Goal: Task Accomplishment & Management: Manage account settings

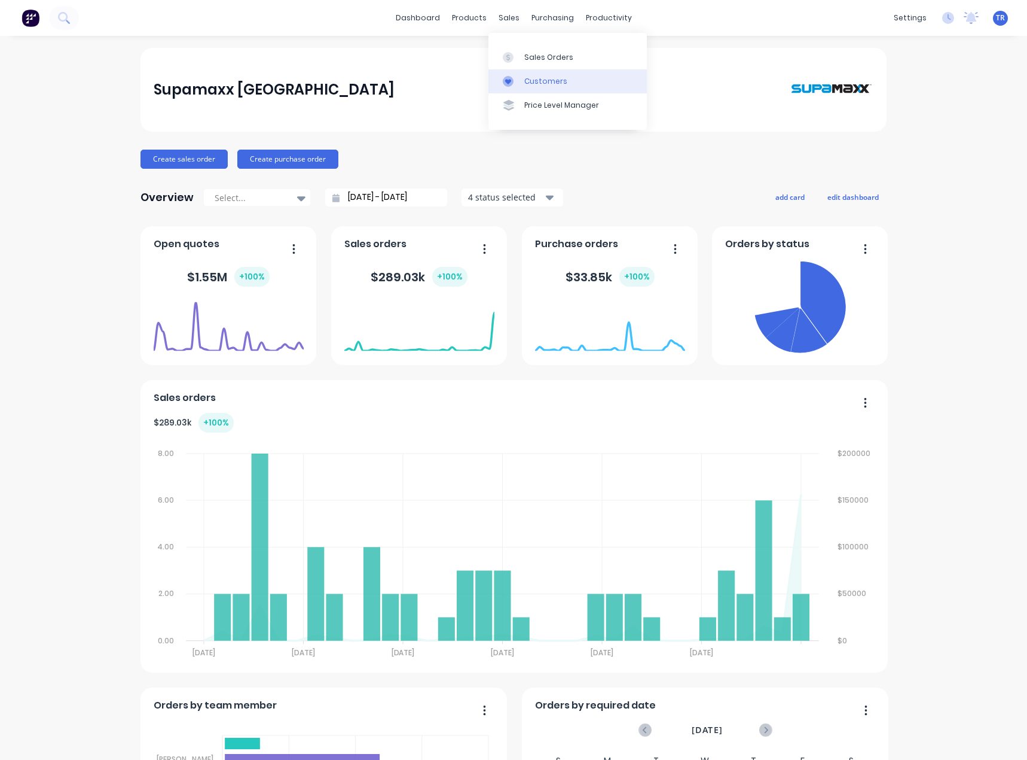
drag, startPoint x: 0, startPoint y: 0, endPoint x: 516, endPoint y: 69, distance: 520.2
click at [516, 69] on link "Customers" at bounding box center [568, 81] width 158 height 24
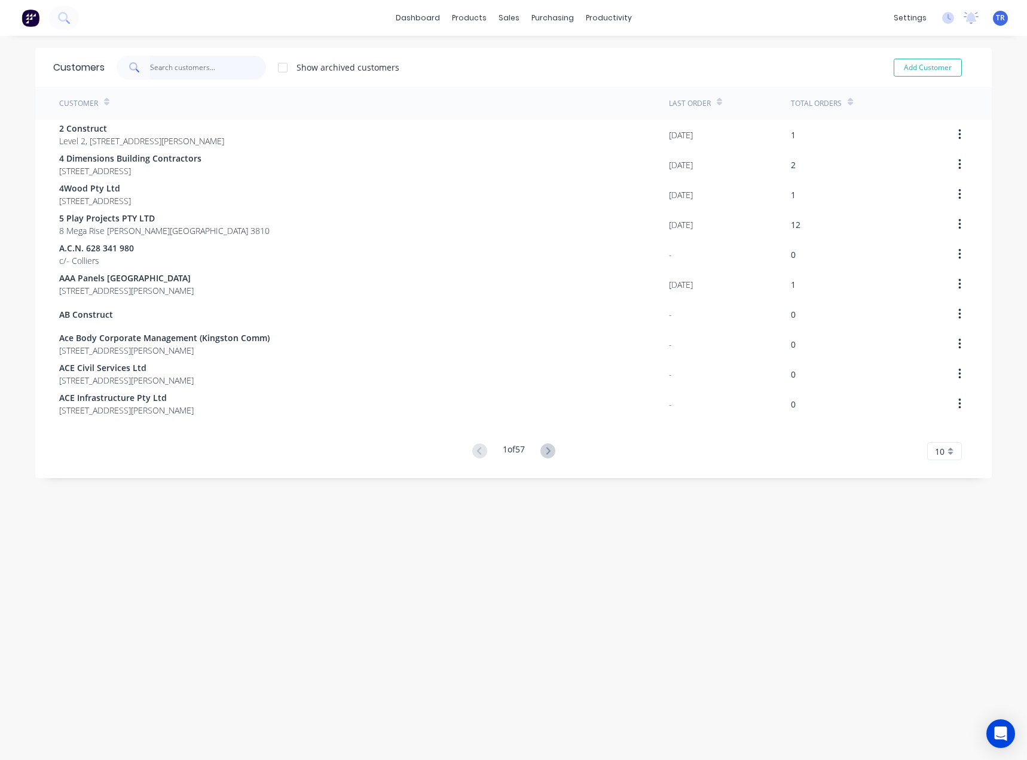
click at [232, 70] on input "text" at bounding box center [208, 68] width 117 height 24
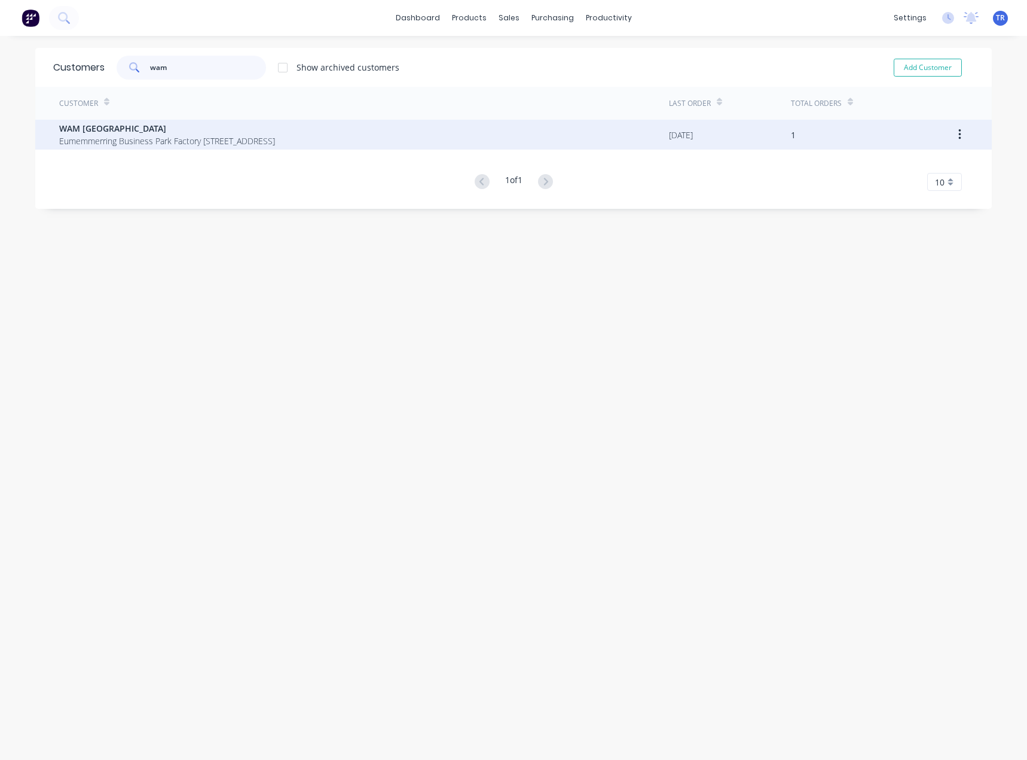
type input "wam"
click at [204, 137] on span "Eumemmerring Business Park Factory [STREET_ADDRESS]" at bounding box center [167, 141] width 216 height 13
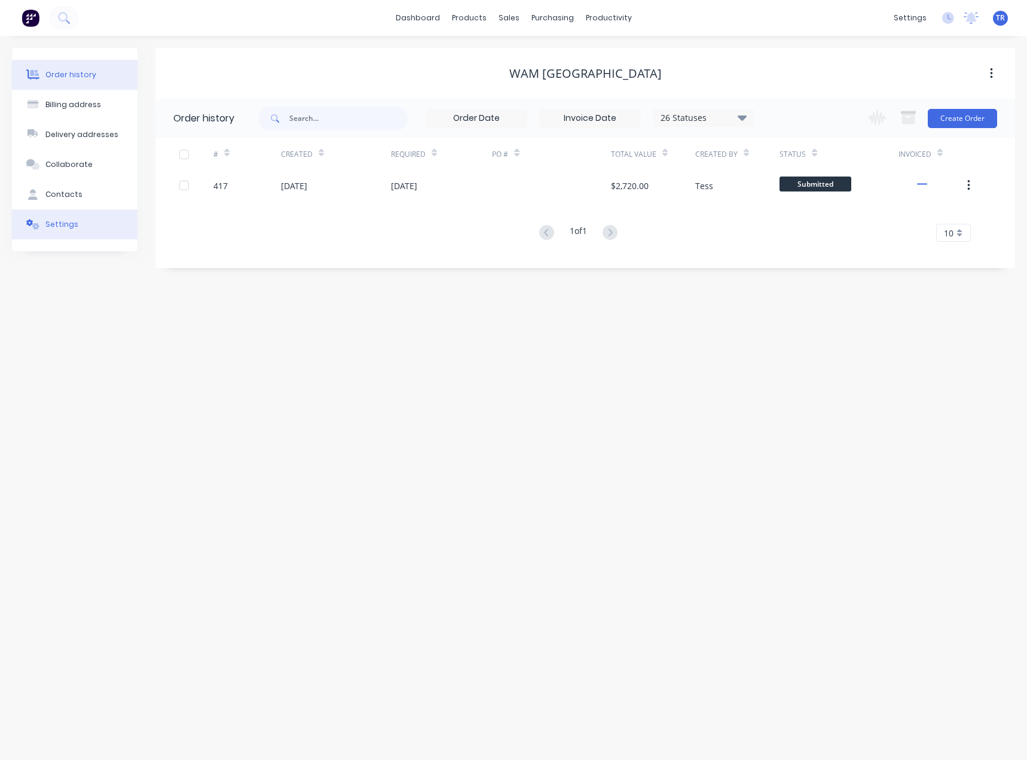
click at [89, 221] on button "Settings" at bounding box center [75, 224] width 126 height 30
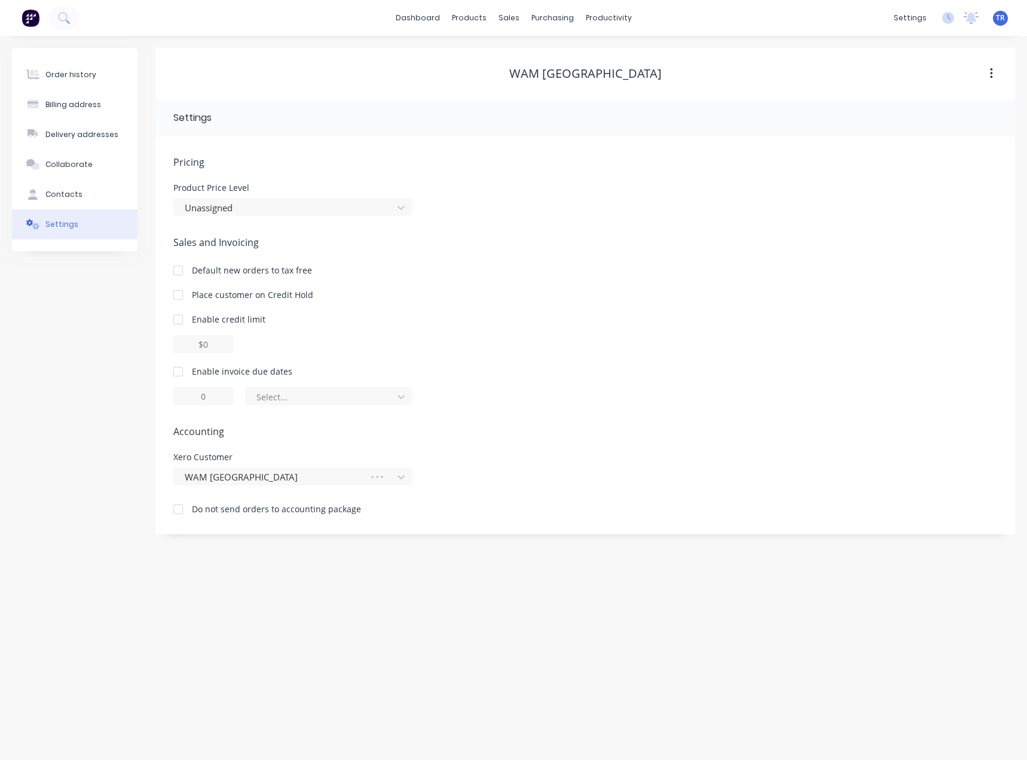
click at [175, 368] on div at bounding box center [178, 371] width 24 height 24
click at [286, 406] on div "Pricing Product Price Level Unassigned Sales and Invoicing Default new orders t…" at bounding box center [585, 344] width 824 height 379
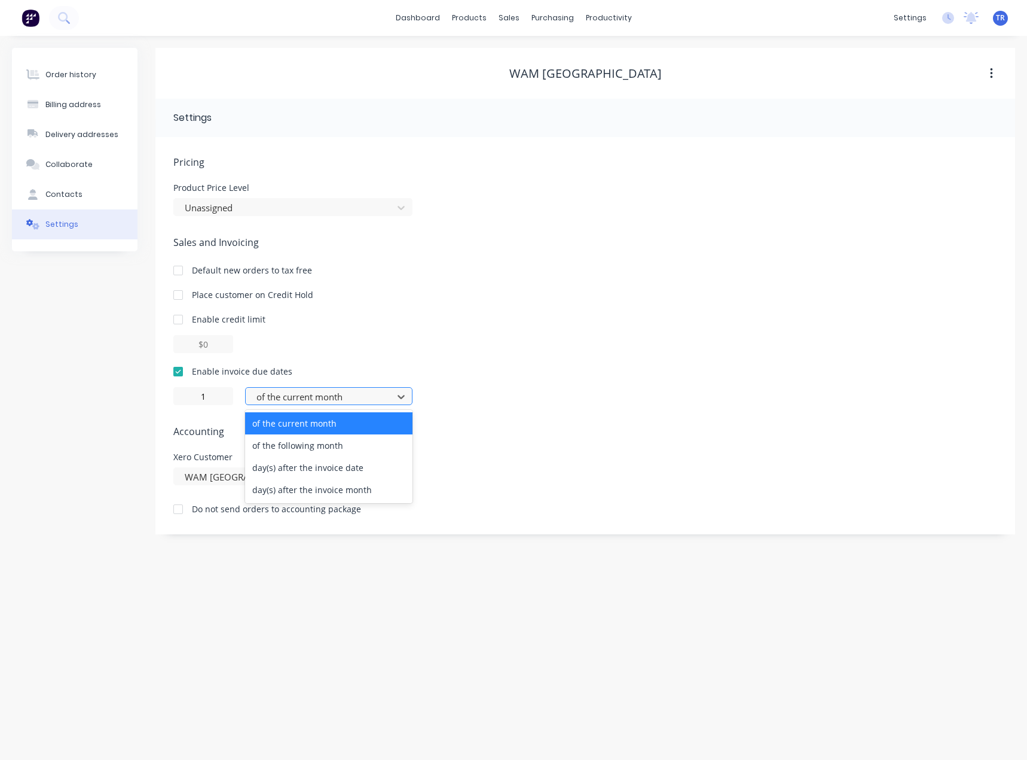
click at [292, 392] on div at bounding box center [321, 396] width 132 height 15
click at [283, 469] on div "day(s) after the invoice date" at bounding box center [328, 467] width 167 height 22
type input "0"
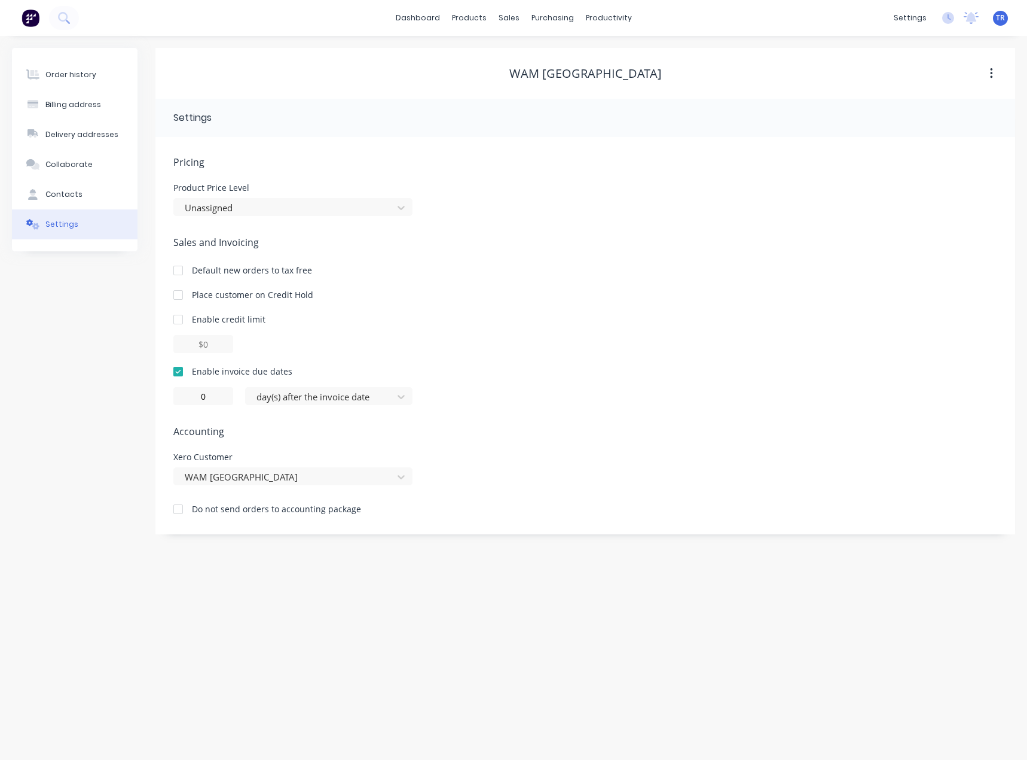
click at [446, 406] on div "Pricing Product Price Level Unassigned Sales and Invoicing Default new orders t…" at bounding box center [585, 344] width 824 height 379
click at [420, 14] on link "dashboard" at bounding box center [418, 18] width 56 height 18
